Goal: Task Accomplishment & Management: Complete application form

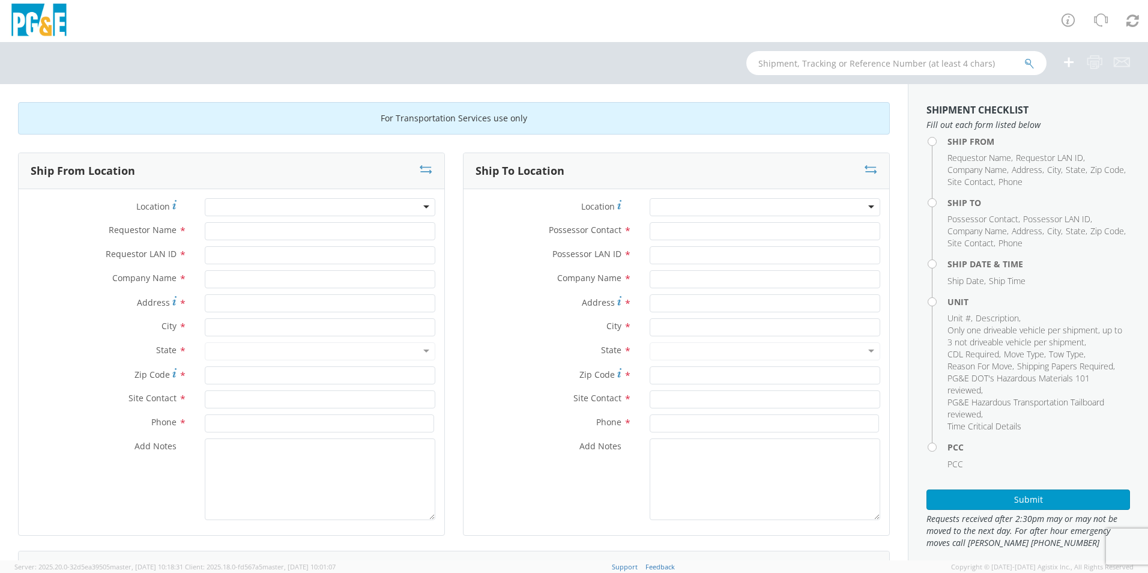
click at [397, 208] on div at bounding box center [320, 207] width 231 height 18
click at [423, 205] on div at bounding box center [320, 207] width 231 height 18
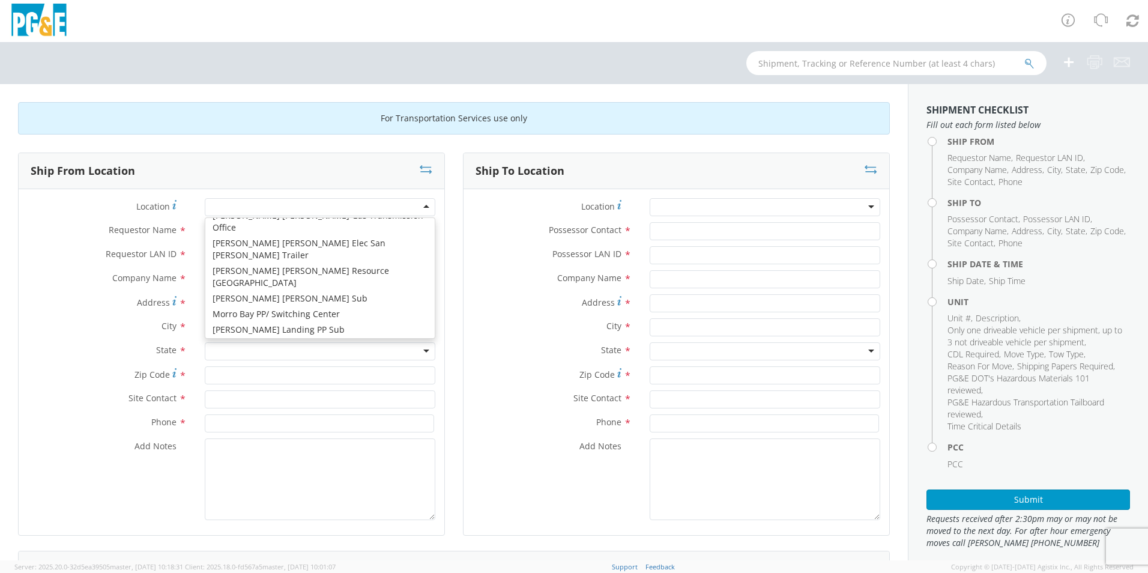
scroll to position [4209, 0]
type input "PG&E"
type input "[STREET_ADDRESS][PERSON_NAME]"
type input "American Canyon"
type input "94503"
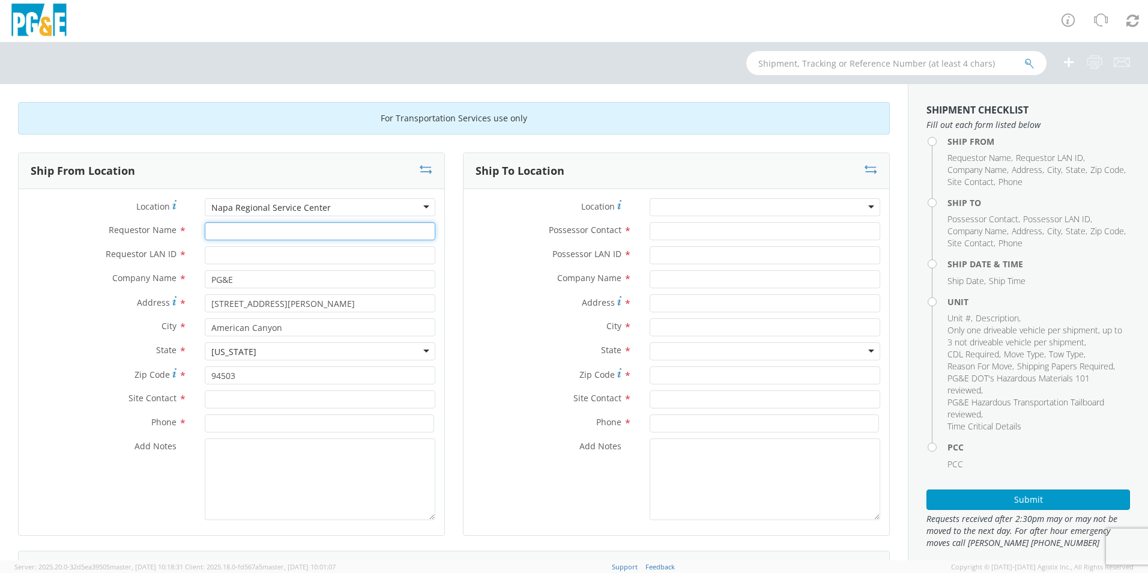
click at [314, 237] on input "Requestor Name *" at bounding box center [320, 231] width 231 height 18
type input "[PERSON_NAME]"
click at [311, 250] on input "Requestor LAN ID *" at bounding box center [320, 255] width 231 height 18
type input "ddtg"
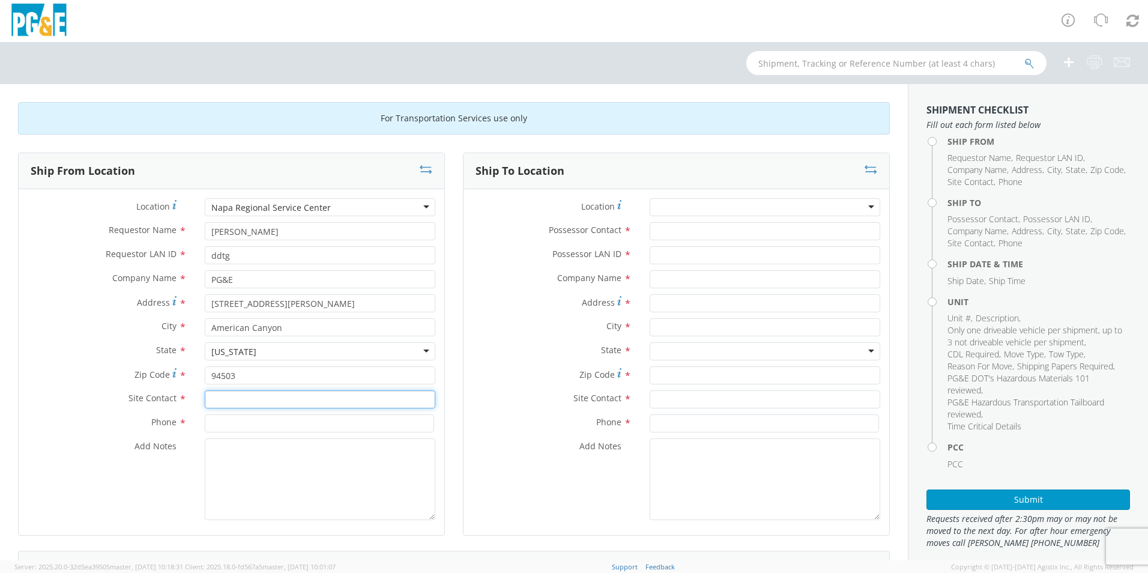
click at [300, 392] on input "text" at bounding box center [320, 399] width 231 height 18
type input "ddtg"
click at [313, 427] on input at bounding box center [319, 423] width 229 height 18
type input "5106932900"
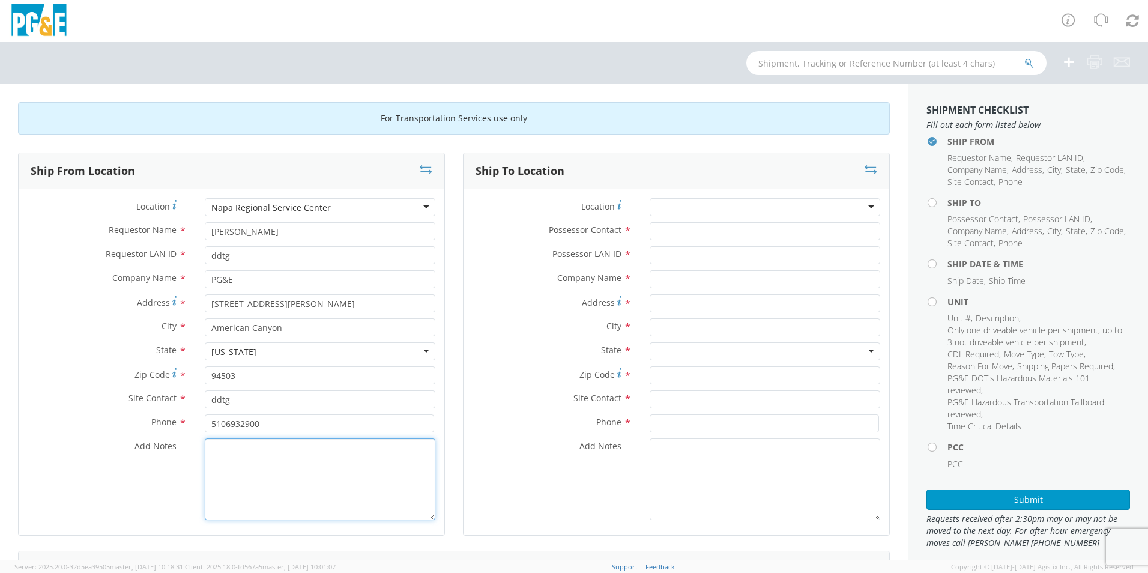
click at [344, 469] on textarea "Add Notes *" at bounding box center [320, 479] width 231 height 82
drag, startPoint x: 287, startPoint y: 461, endPoint x: 211, endPoint y: 450, distance: 76.5
click at [211, 450] on textarea "critical move needed, [GEOGRAPHIC_DATA] tow is in the yard now & loading unit" at bounding box center [320, 479] width 231 height 82
type textarea "critical move needed, [GEOGRAPHIC_DATA] tow is in the yard now & loading unit"
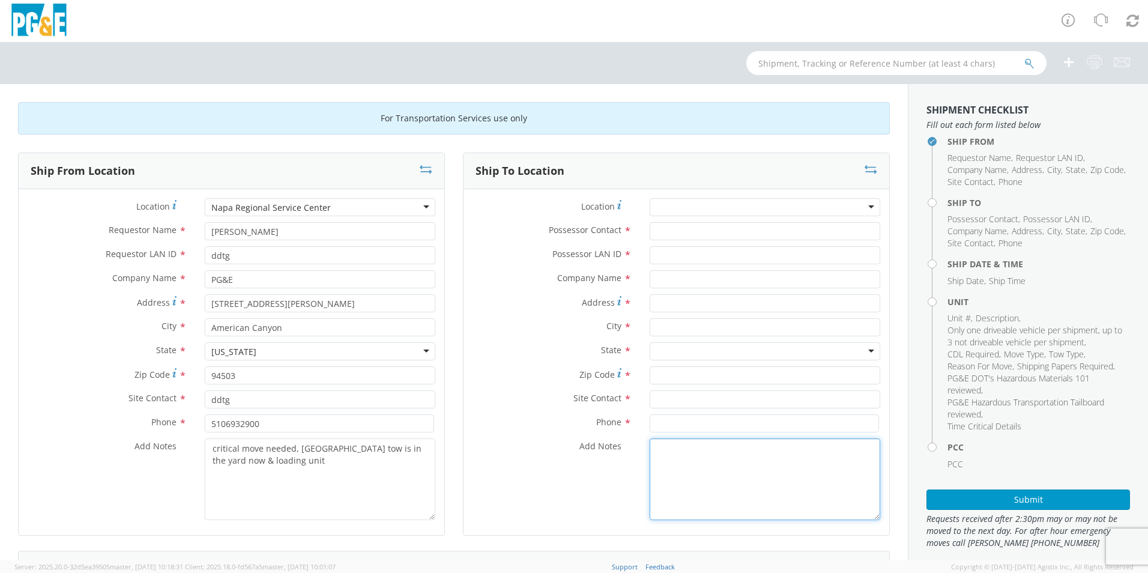
paste textarea "critical move needed, [GEOGRAPHIC_DATA] tow is in the yard now & loading unit"
type textarea "critical move needed, [GEOGRAPHIC_DATA] tow is in the yard now & loading unit"
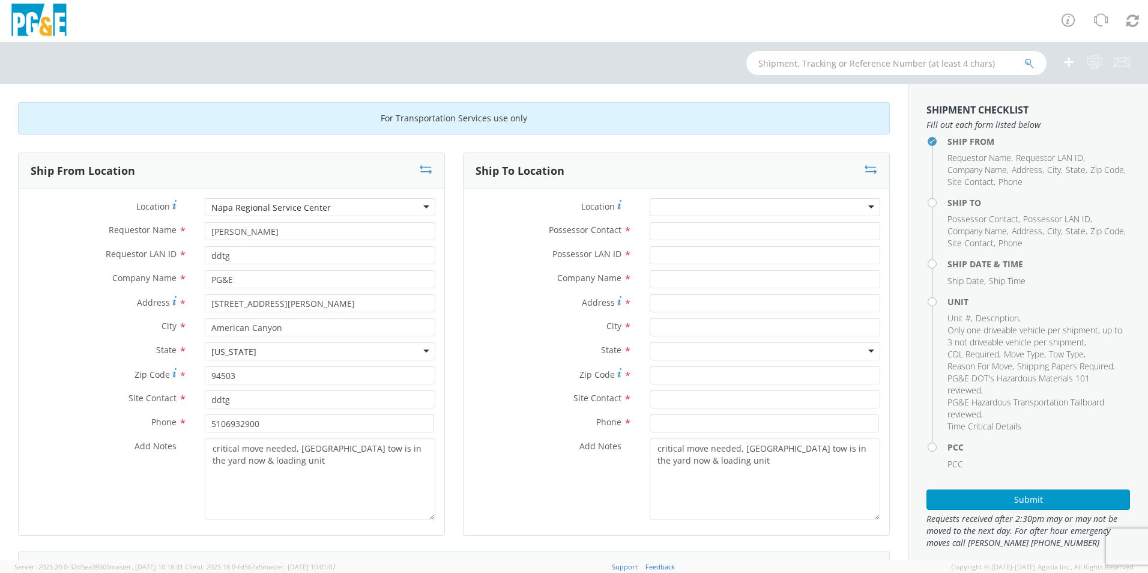
click at [712, 206] on div at bounding box center [765, 207] width 231 height 18
click at [697, 309] on input "Address *" at bounding box center [765, 303] width 231 height 18
type input "[STREET_ADDRESS]"
click at [695, 331] on input "text" at bounding box center [765, 327] width 231 height 18
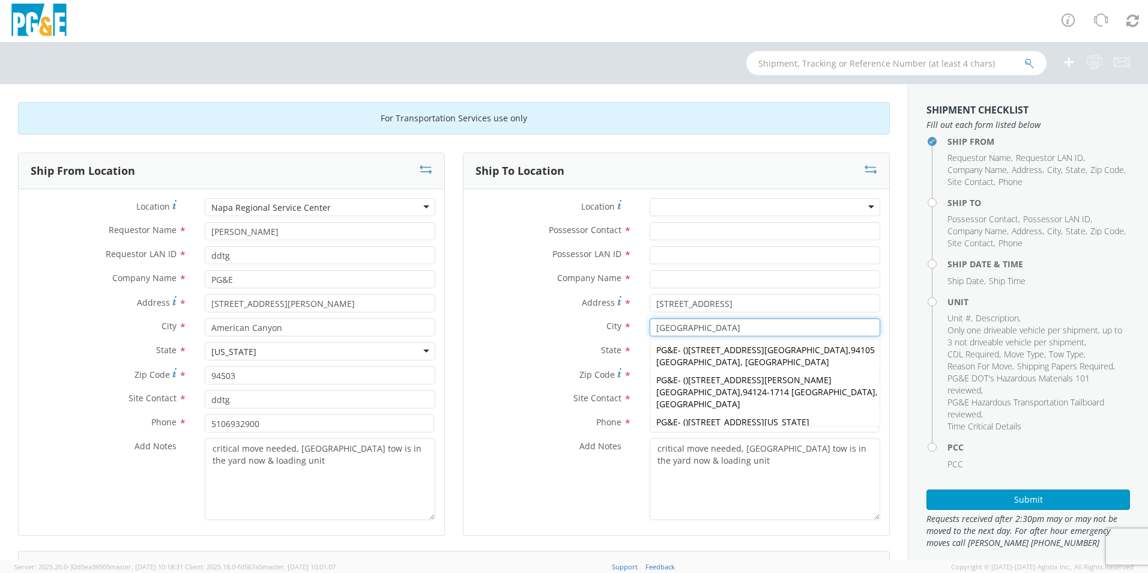
type input "[GEOGRAPHIC_DATA]"
click at [563, 347] on label "State *" at bounding box center [552, 350] width 177 height 16
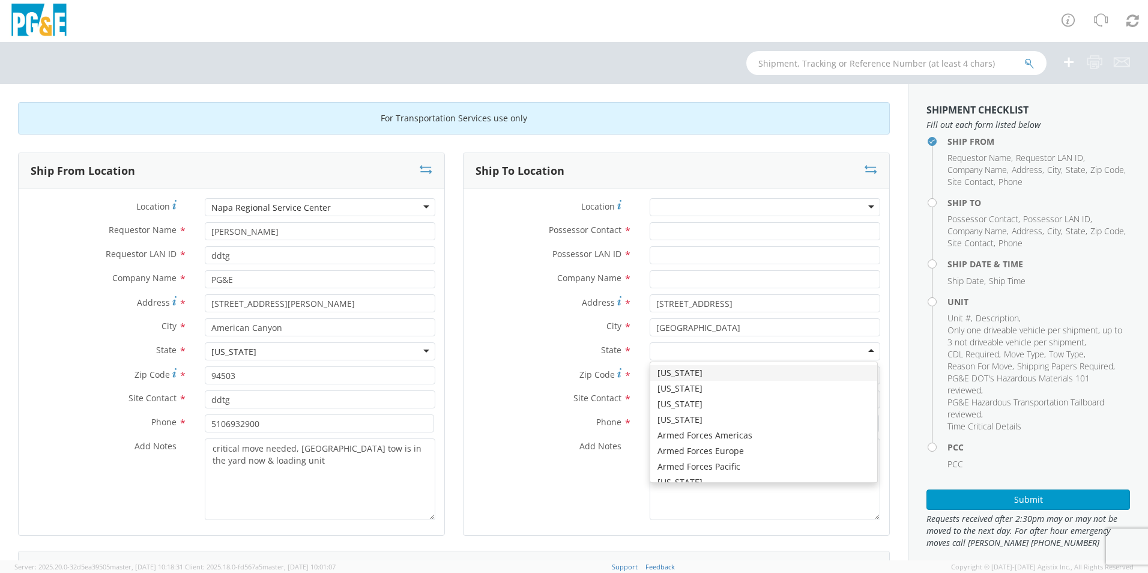
click at [657, 354] on input "select-one" at bounding box center [658, 352] width 2 height 12
type input "ca"
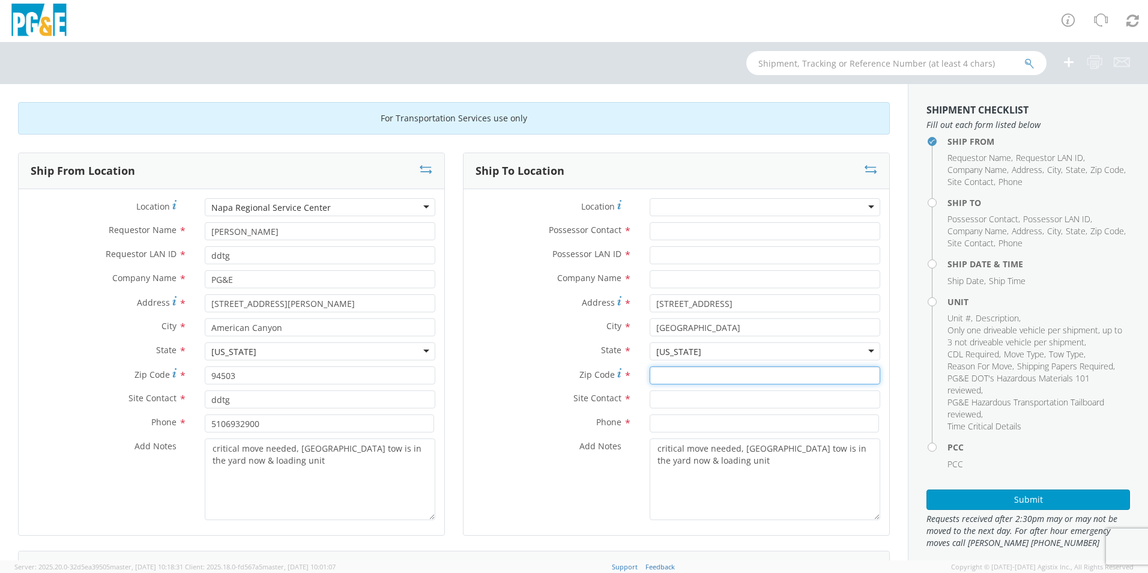
click at [660, 378] on input "Zip Code *" at bounding box center [765, 375] width 231 height 18
click at [679, 378] on input "Zip Code *" at bounding box center [765, 375] width 231 height 18
type input "94110"
click at [650, 399] on input "text" at bounding box center [765, 399] width 231 height 18
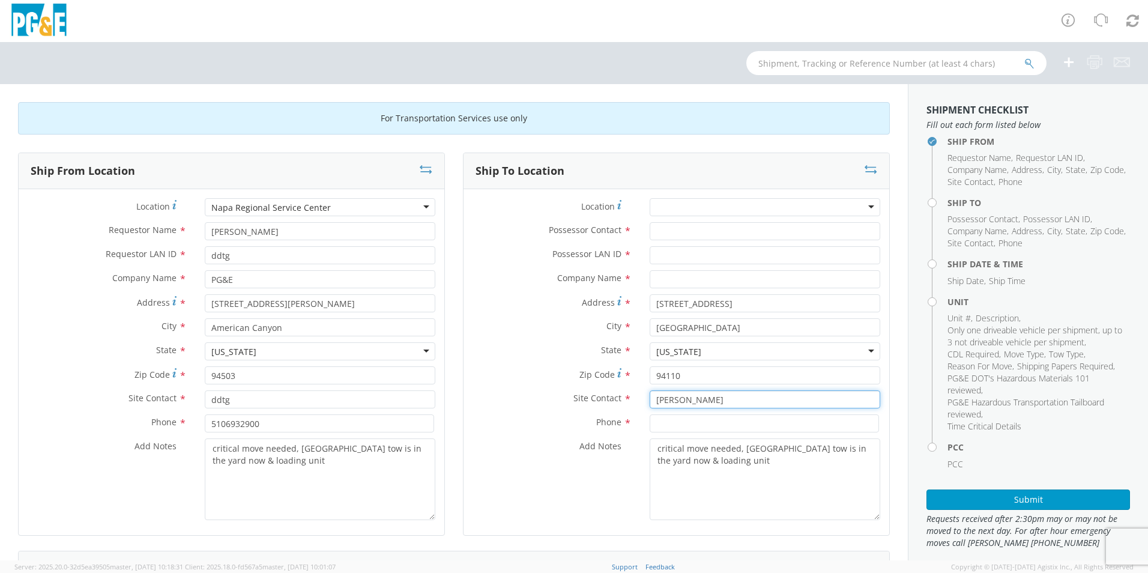
type input "[PERSON_NAME]"
click at [667, 421] on input at bounding box center [764, 423] width 229 height 18
click at [655, 279] on input "text" at bounding box center [765, 279] width 231 height 18
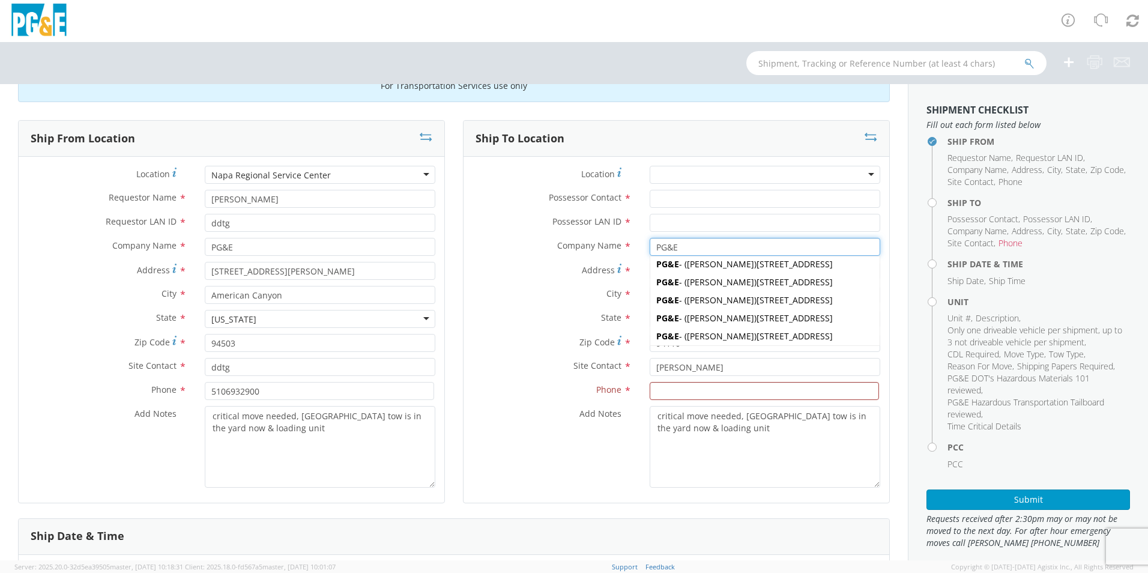
scroll to position [60, 0]
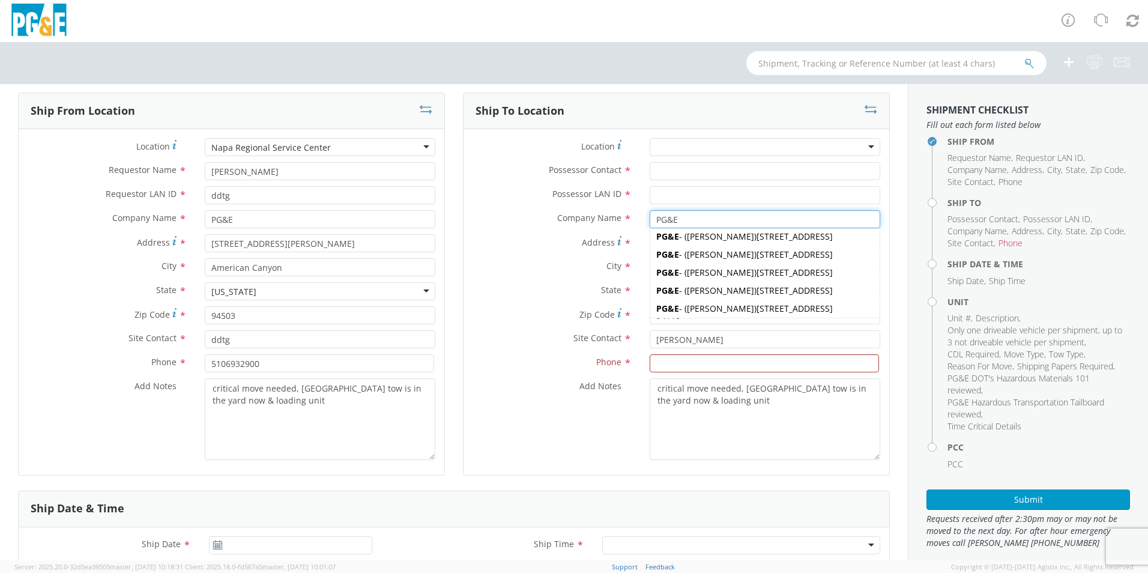
type input "PG&E"
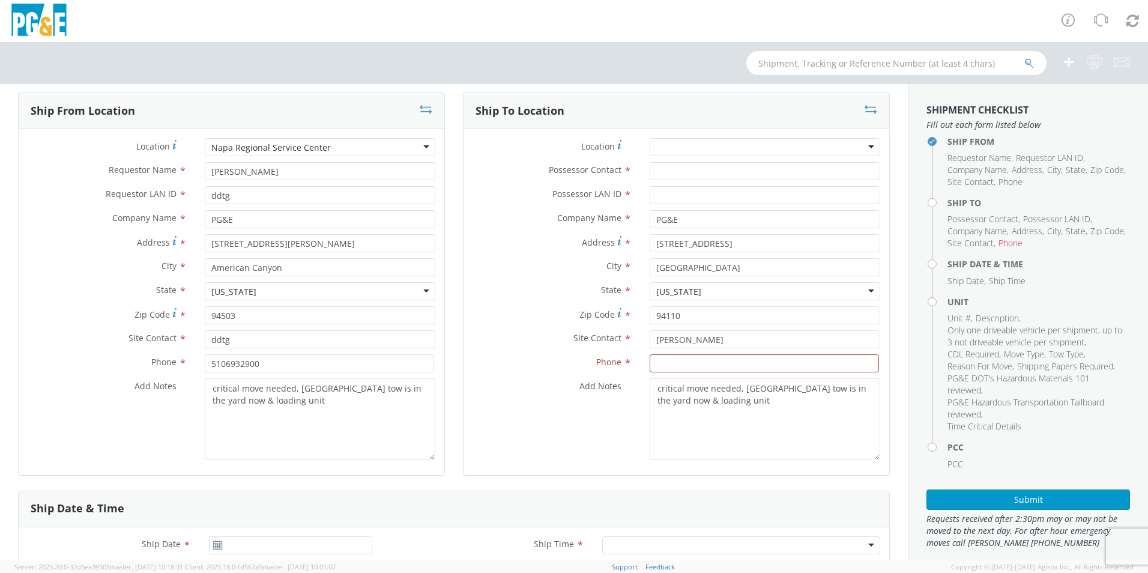
click at [528, 286] on label "State *" at bounding box center [552, 290] width 177 height 16
click at [709, 334] on input "[PERSON_NAME]" at bounding box center [765, 339] width 231 height 18
type input "R"
type input "[PERSON_NAME]"
click at [695, 359] on input at bounding box center [764, 363] width 229 height 18
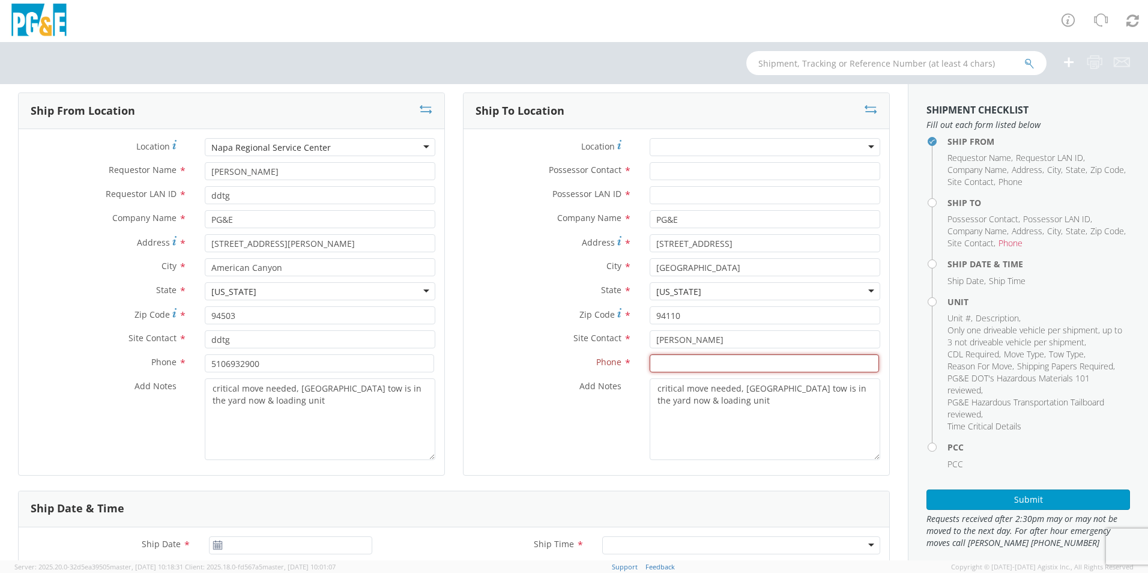
paste input "[PHONE_NUMBER]"
type input "[PHONE_NUMBER]"
click at [663, 192] on input "Possessor LAN ID *" at bounding box center [765, 195] width 231 height 18
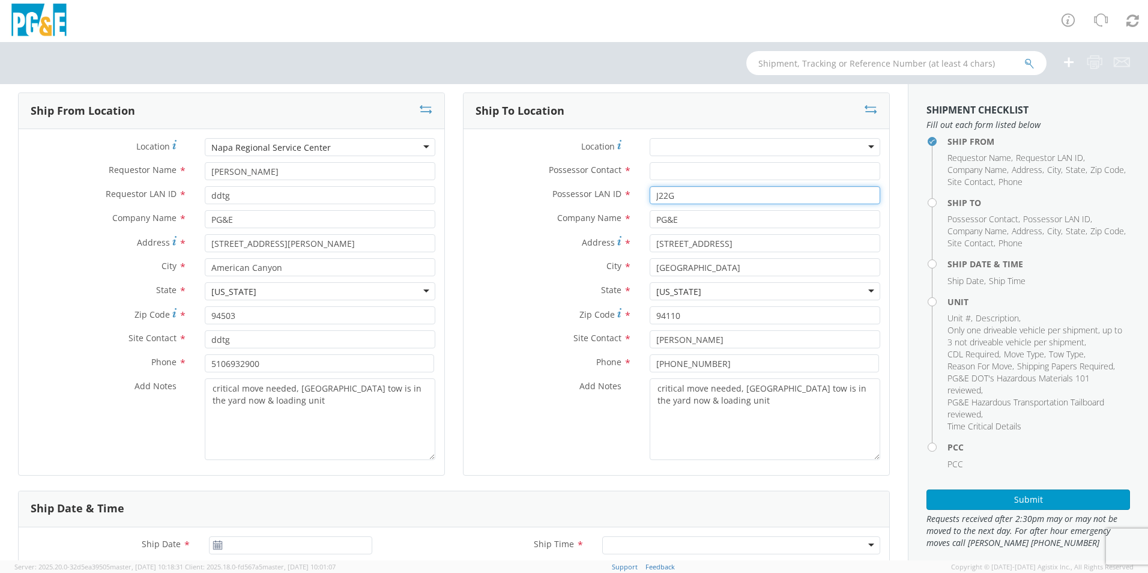
type input "J22G"
click at [699, 172] on input "Possessor Contact *" at bounding box center [765, 171] width 231 height 18
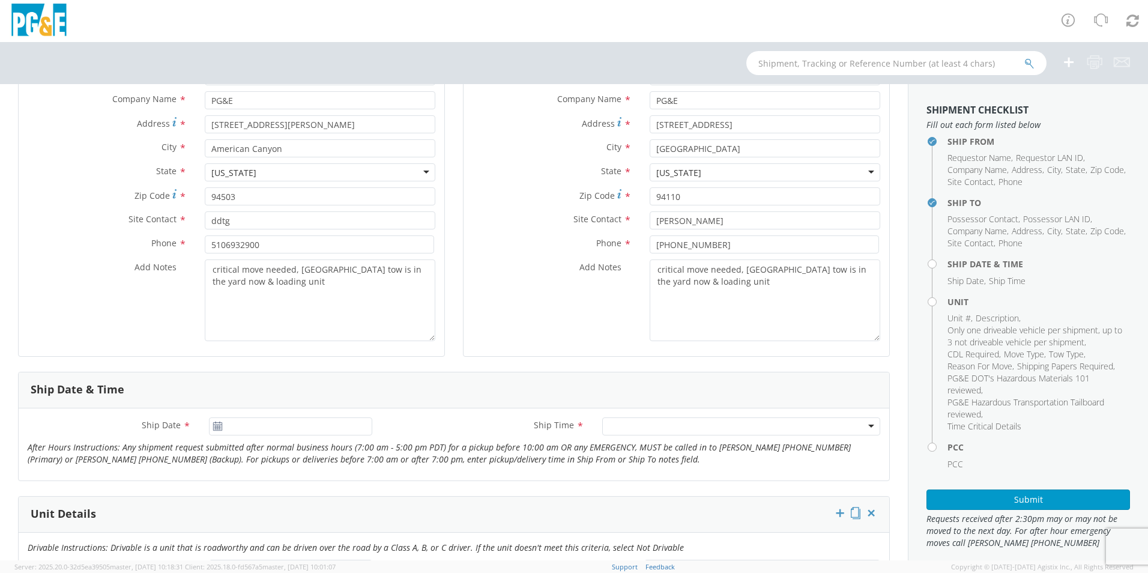
scroll to position [180, 0]
type input "J22g"
click at [217, 427] on icon at bounding box center [218, 425] width 10 height 10
click at [216, 424] on icon at bounding box center [218, 425] width 10 height 10
type input "[DATE]"
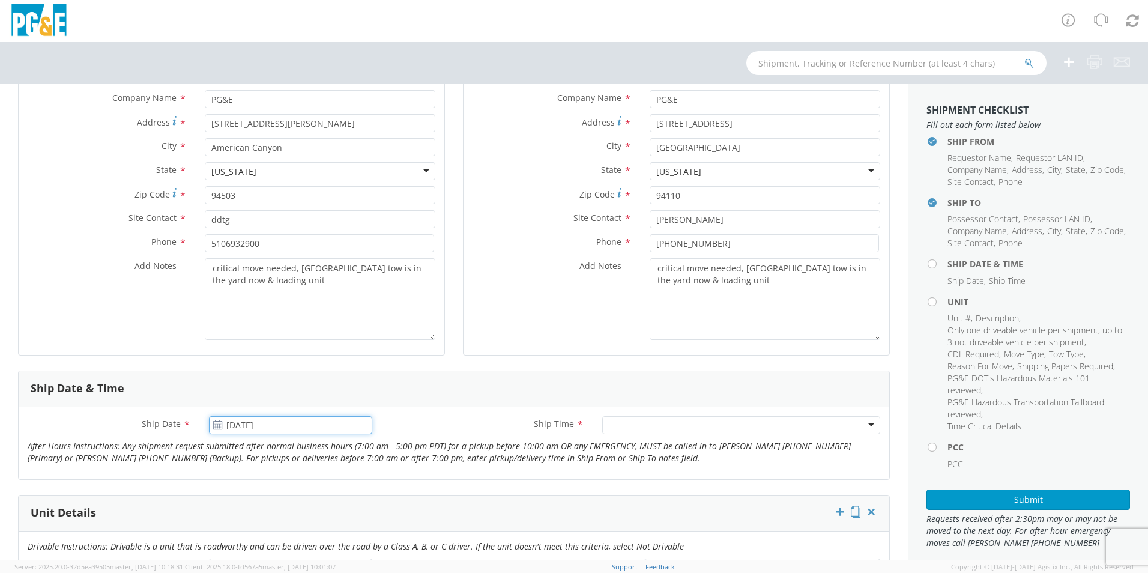
click at [246, 425] on input "[DATE]" at bounding box center [290, 425] width 163 height 18
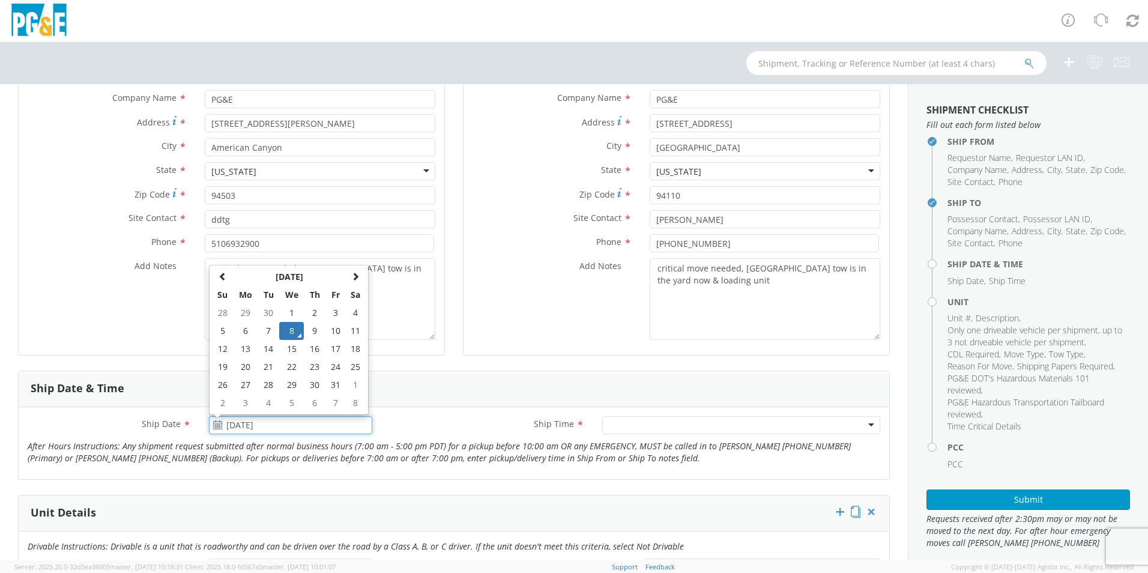
click at [289, 333] on td "8" at bounding box center [291, 331] width 25 height 18
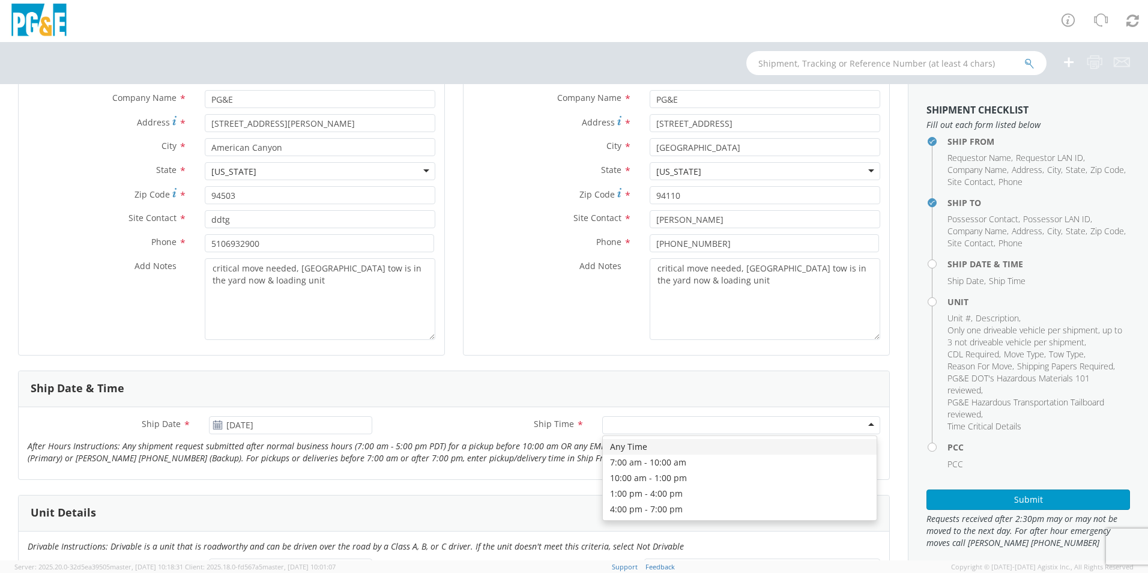
click at [678, 428] on div at bounding box center [741, 425] width 278 height 18
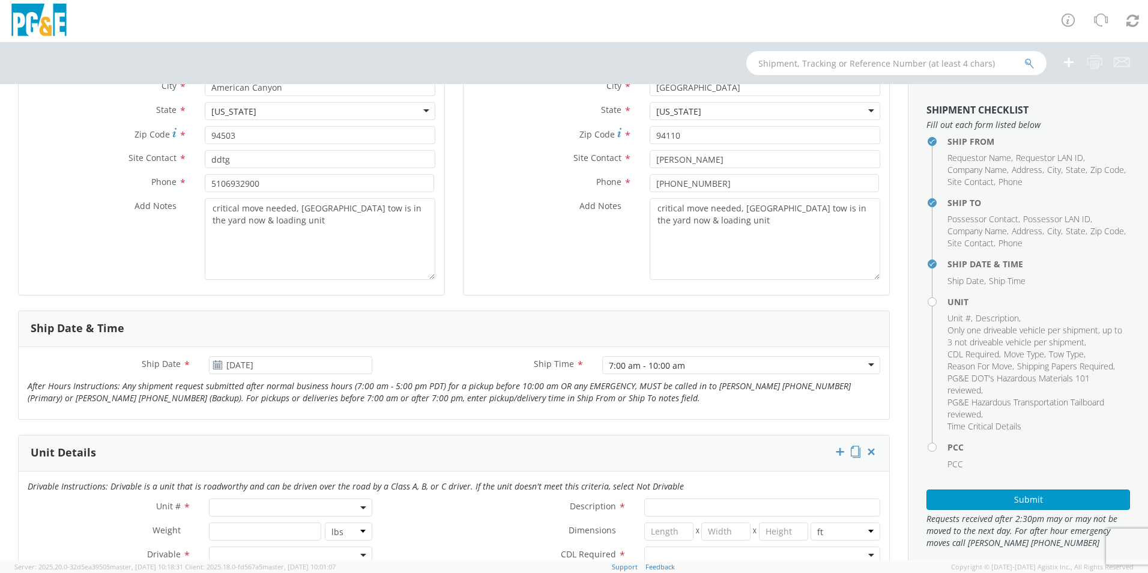
scroll to position [300, 0]
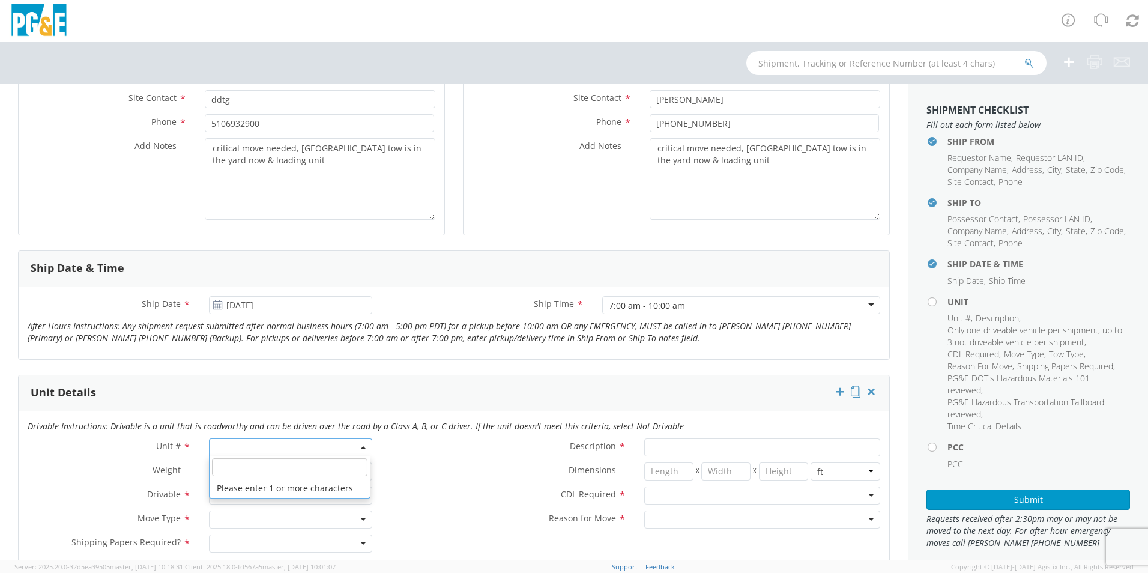
click at [304, 449] on span at bounding box center [290, 447] width 163 height 18
click at [290, 469] on input "search" at bounding box center [290, 467] width 156 height 18
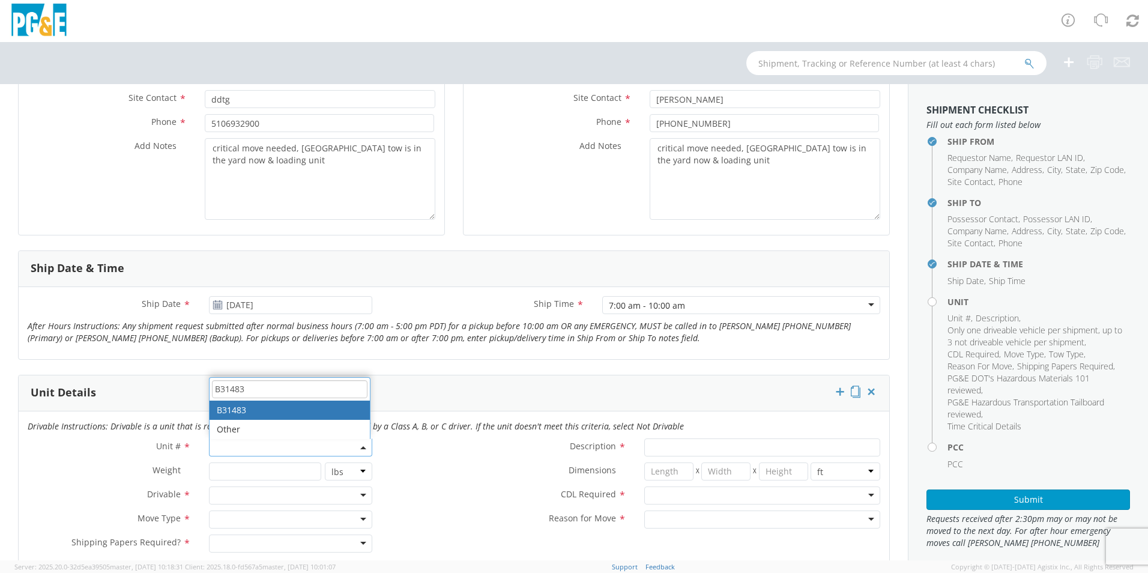
type input "B31483"
type input "SUV; COMPACT 4X4"
type input "4840"
select select "B31483"
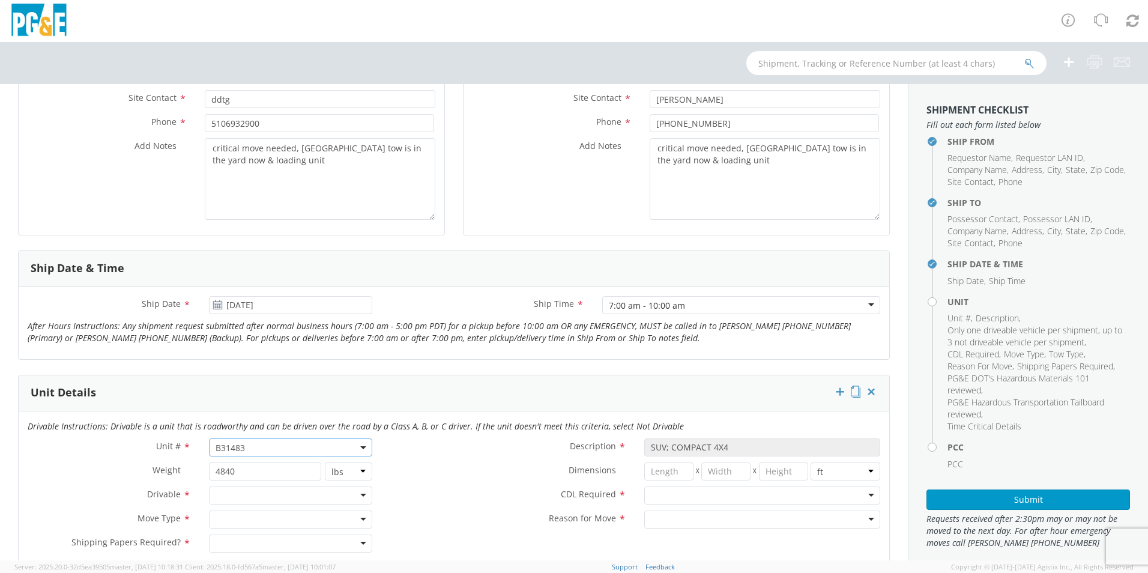
click at [307, 489] on div at bounding box center [290, 496] width 163 height 18
click at [291, 521] on div at bounding box center [290, 520] width 163 height 18
click at [300, 537] on div at bounding box center [290, 544] width 163 height 18
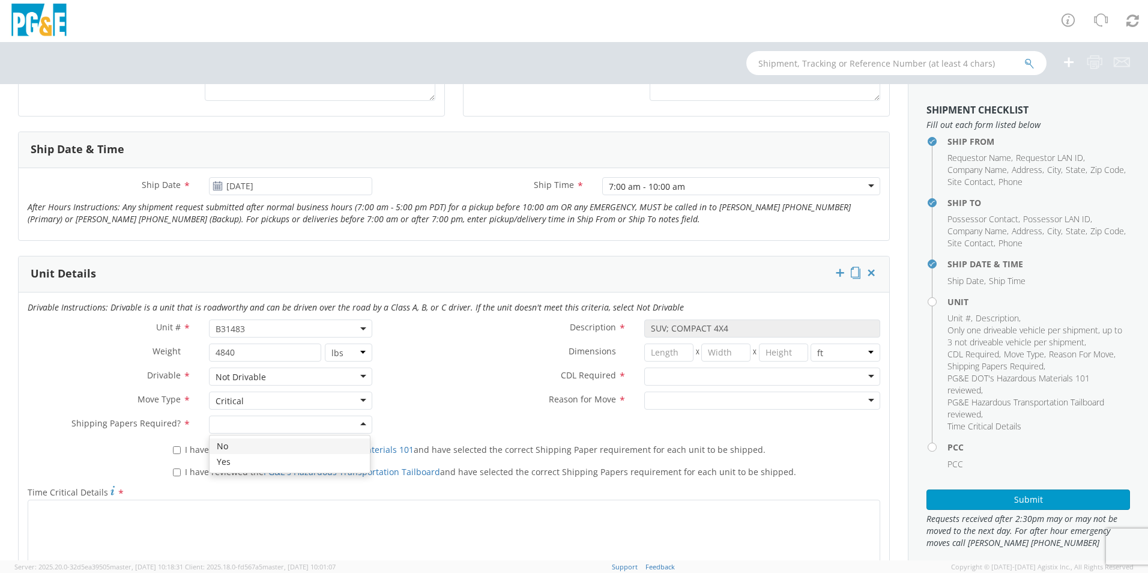
scroll to position [420, 0]
click at [173, 444] on label "I have reviewed the PG&E DOT's Hazardous Materials 101 and have selected the co…" at bounding box center [470, 448] width 595 height 14
click at [173, 445] on input "I have reviewed the PG&E DOT's Hazardous Materials 101 and have selected the co…" at bounding box center [177, 449] width 8 height 8
checkbox input "true"
click at [175, 470] on input "I have reviewed the PG&E's Hazardous Transportation Tailboard and have selected…" at bounding box center [177, 471] width 8 height 8
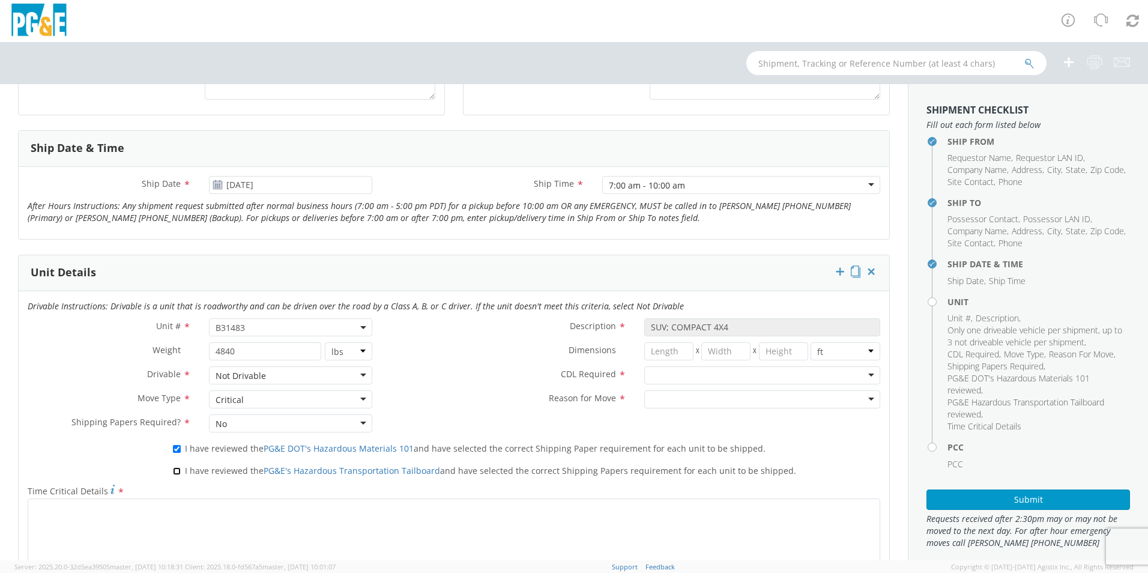
checkbox input "true"
click at [684, 373] on div at bounding box center [763, 375] width 236 height 18
click at [674, 399] on div at bounding box center [763, 399] width 236 height 18
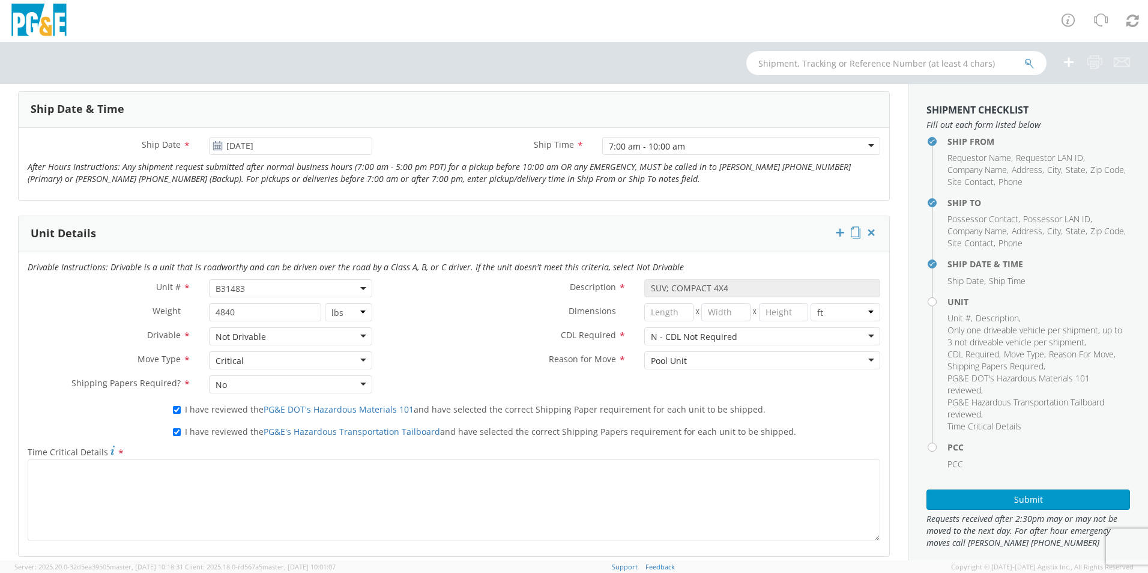
scroll to position [481, 0]
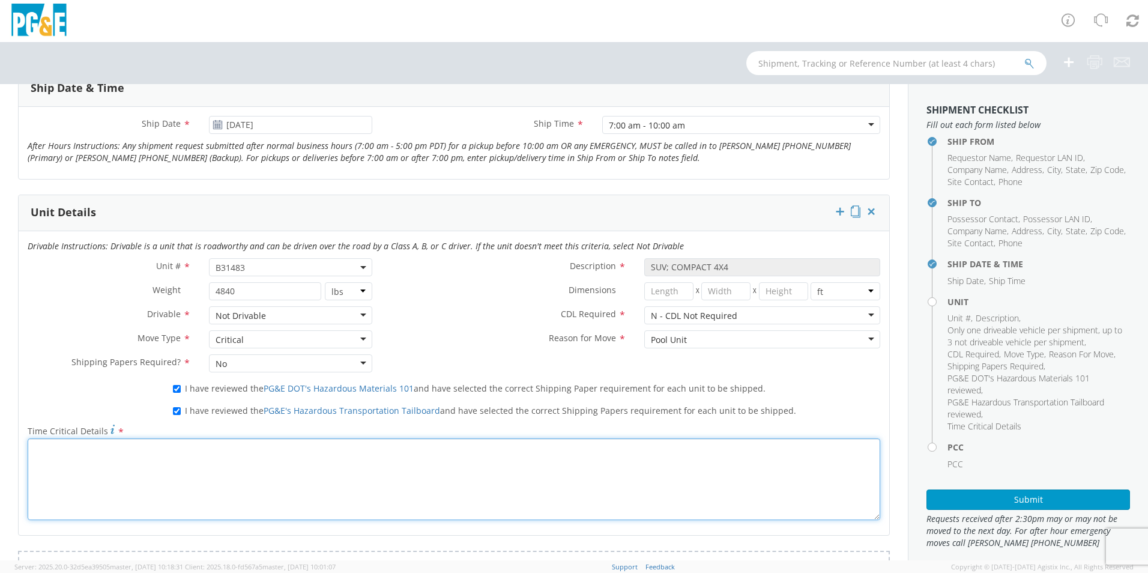
click at [423, 463] on textarea "Time Critical Details *" at bounding box center [454, 479] width 853 height 82
click at [79, 447] on textarea "civic center was in the yard at the" at bounding box center [454, 479] width 853 height 82
drag, startPoint x: 189, startPoint y: 450, endPoint x: 138, endPoint y: 408, distance: 66.5
click at [189, 450] on textarea "civic center tow was in the yard at the" at bounding box center [454, 479] width 853 height 82
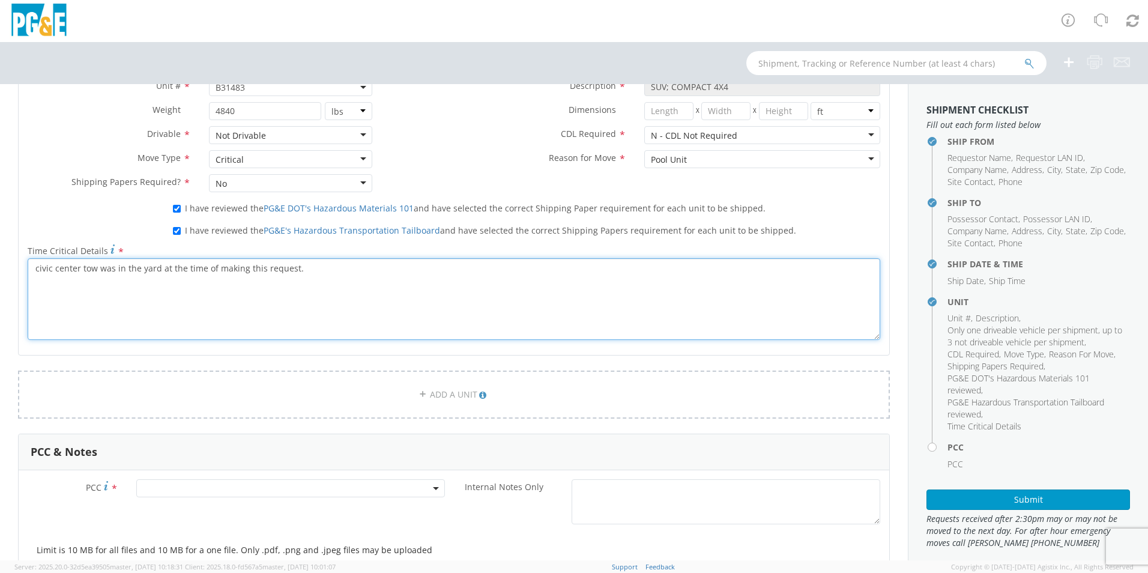
scroll to position [781, 0]
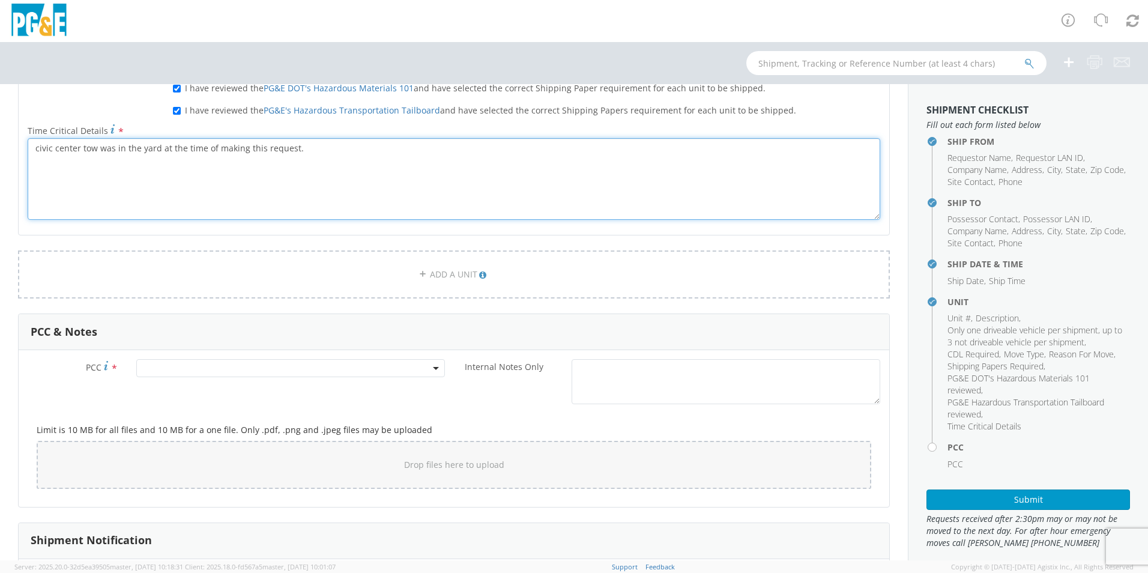
type textarea "civic center tow was in the yard at the time of making this request."
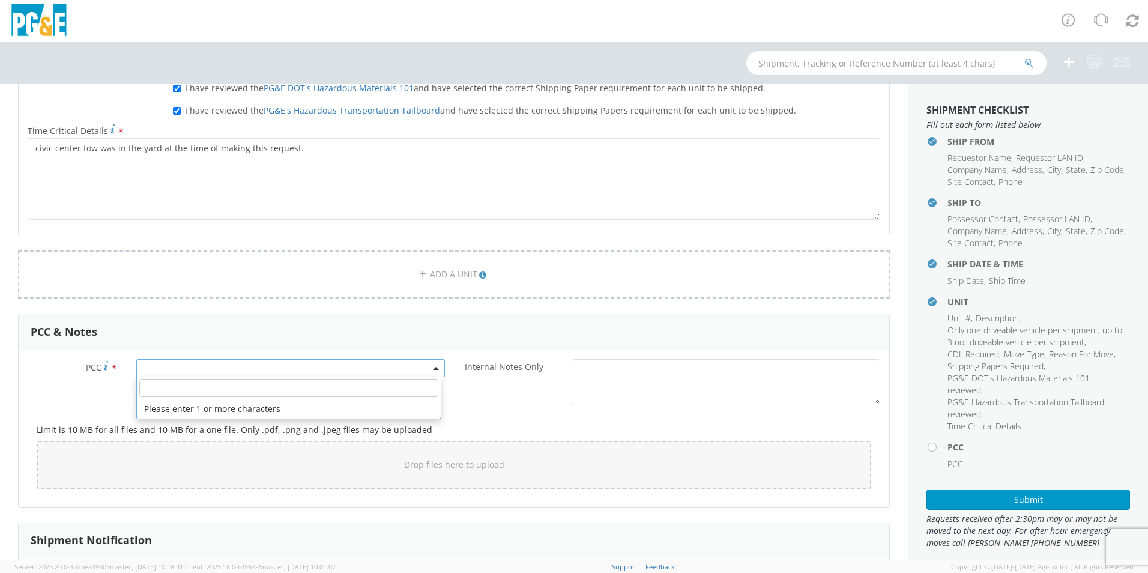
click at [340, 368] on span at bounding box center [290, 368] width 309 height 18
click at [335, 382] on input "number" at bounding box center [288, 388] width 299 height 18
click at [261, 388] on input "number" at bounding box center [288, 388] width 299 height 18
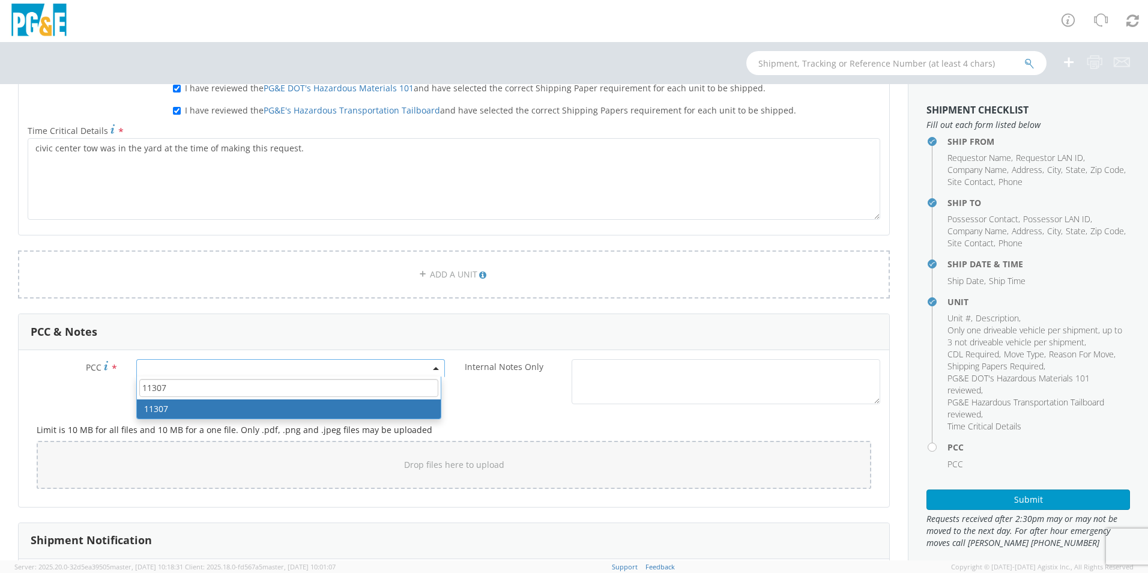
type input "11307"
select select "11307"
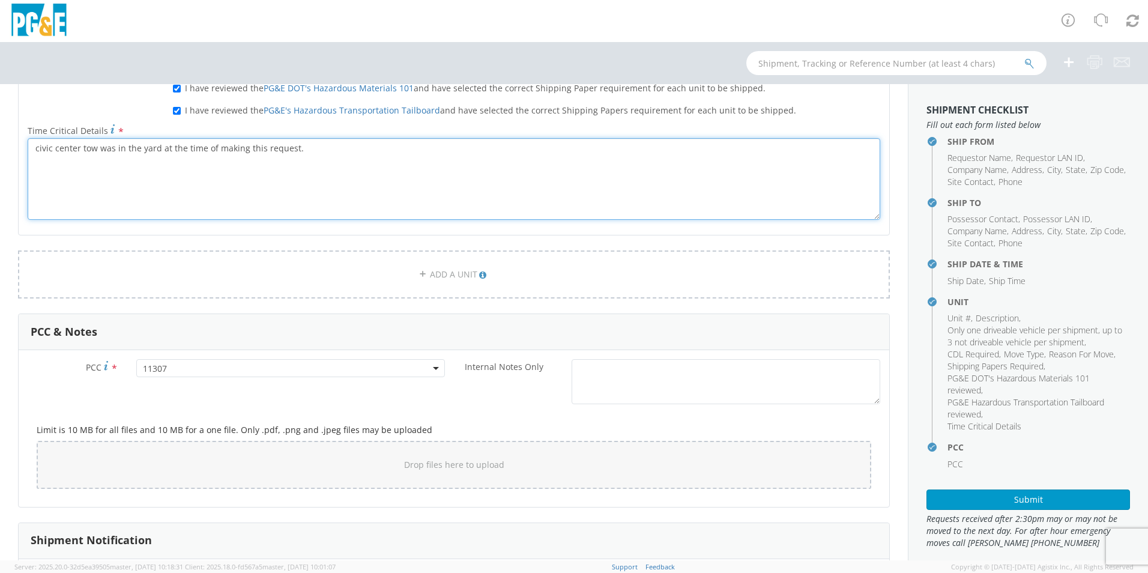
click at [319, 148] on textarea "civic center tow was in the yard at the time of making this request." at bounding box center [454, 179] width 853 height 82
type textarea "civic center tow was in the yard at the time of making this request. they loade…"
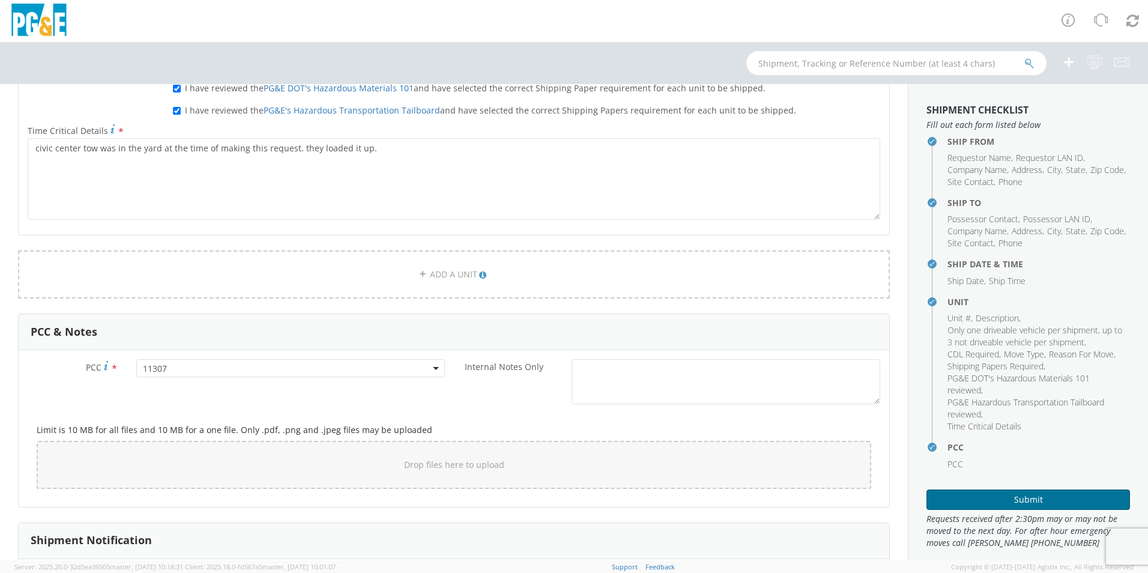
click at [990, 504] on button "Submit" at bounding box center [1029, 500] width 204 height 20
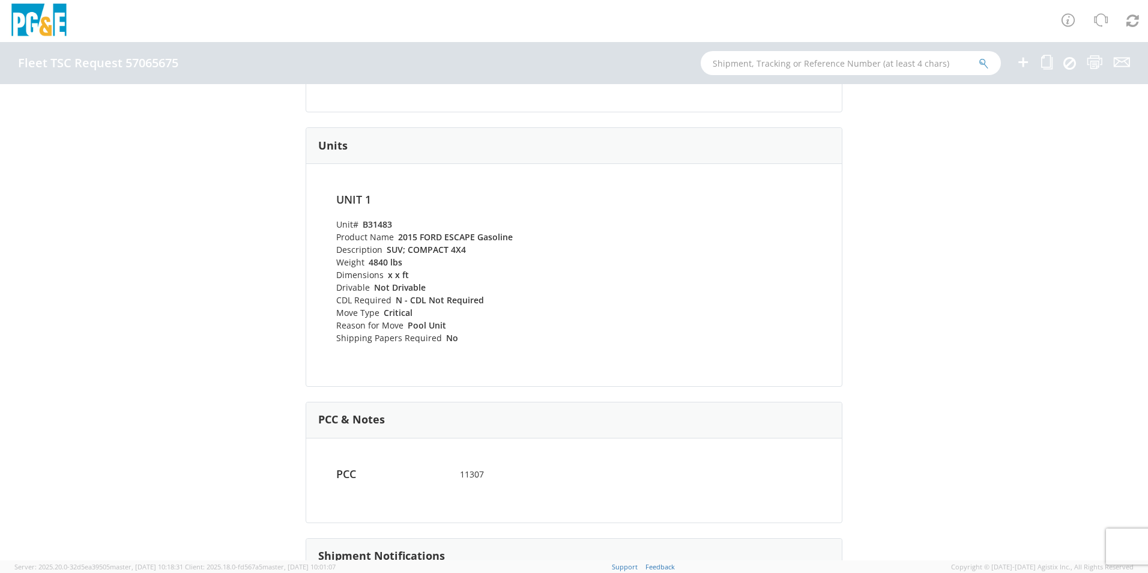
scroll to position [360, 0]
